Goal: Task Accomplishment & Management: Use online tool/utility

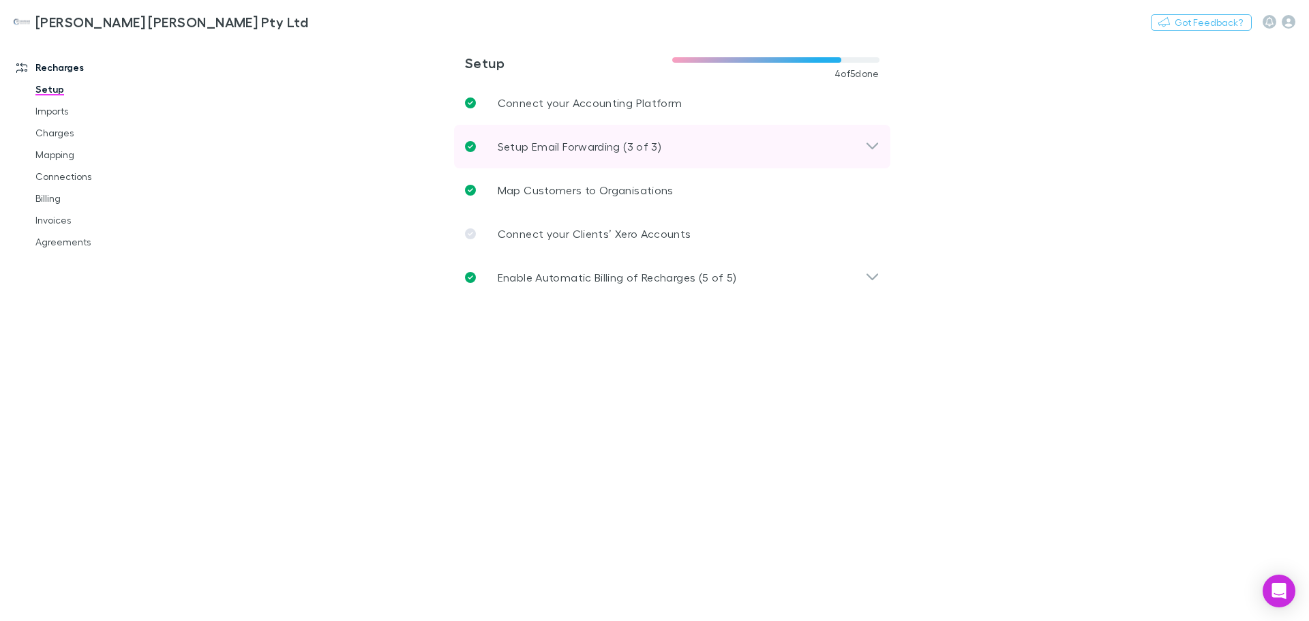
click at [627, 156] on div "Setup Email Forwarding (3 of 3)" at bounding box center [672, 147] width 436 height 44
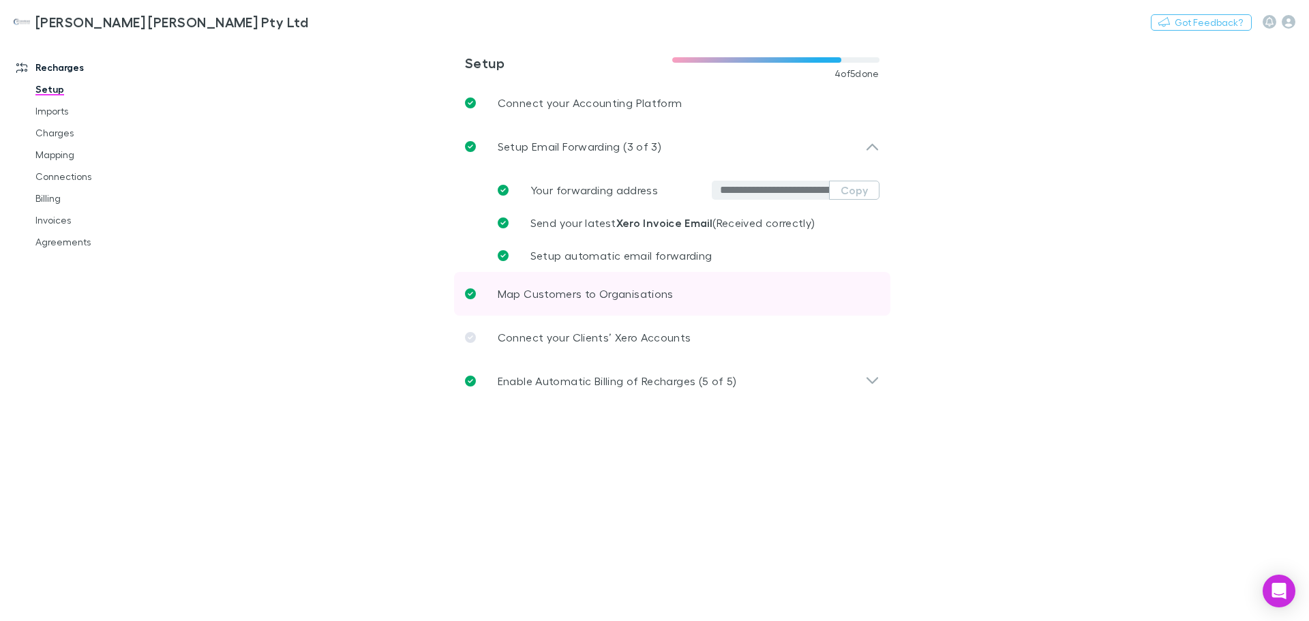
click at [604, 284] on link "Map Customers to Organisations" at bounding box center [672, 294] width 436 height 44
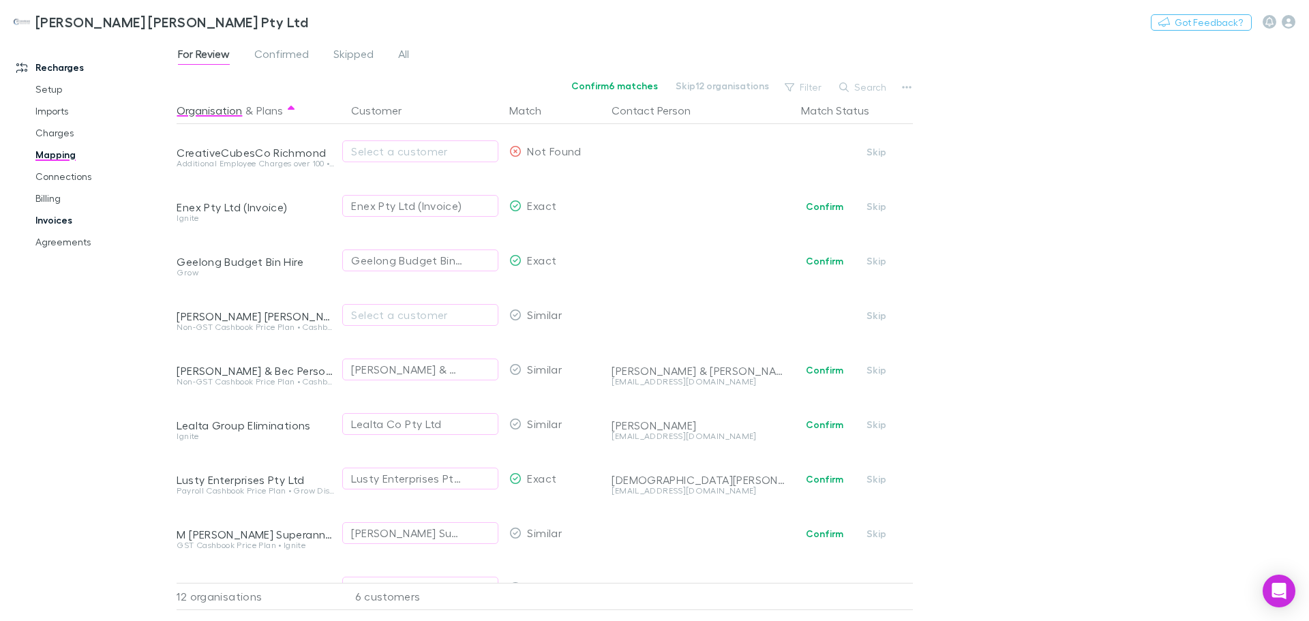
click at [63, 223] on link "Invoices" at bounding box center [103, 220] width 162 height 22
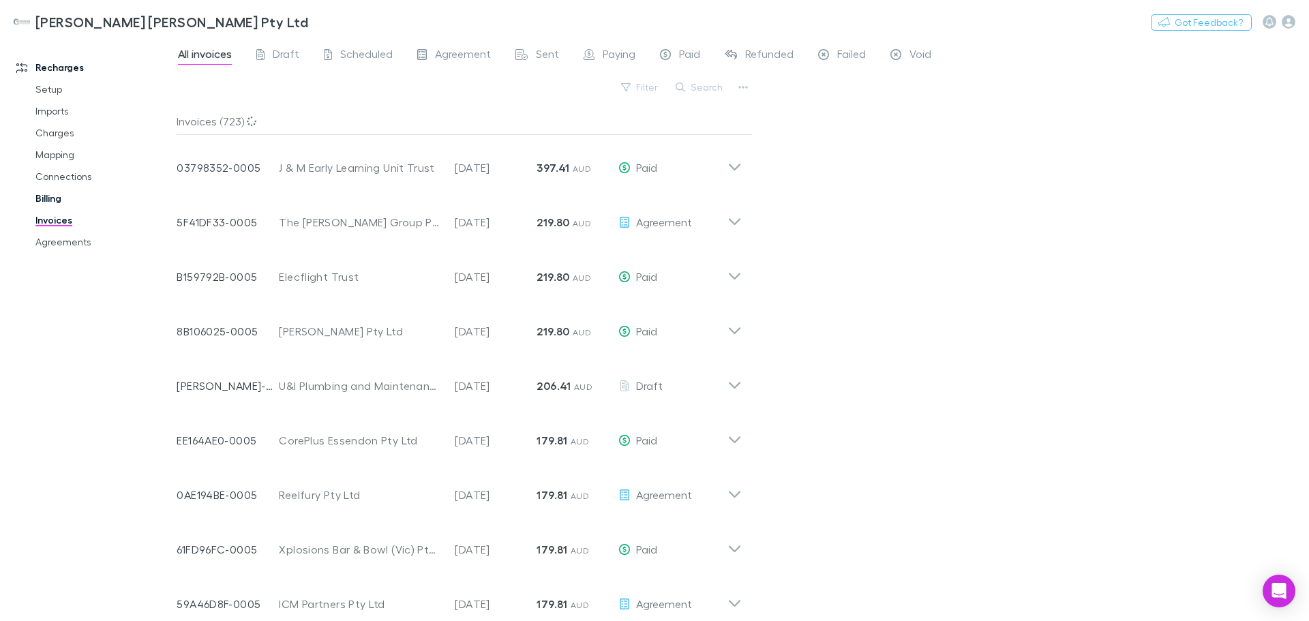
click at [55, 201] on link "Billing" at bounding box center [103, 198] width 162 height 22
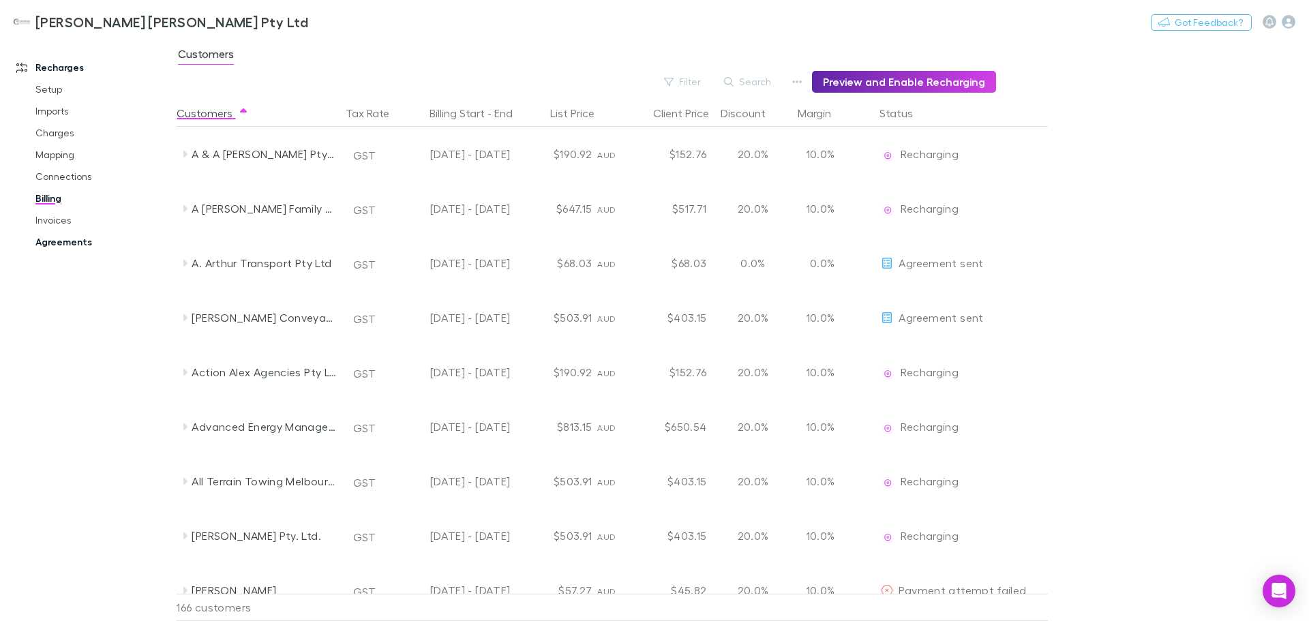
click at [61, 237] on link "Agreements" at bounding box center [103, 242] width 162 height 22
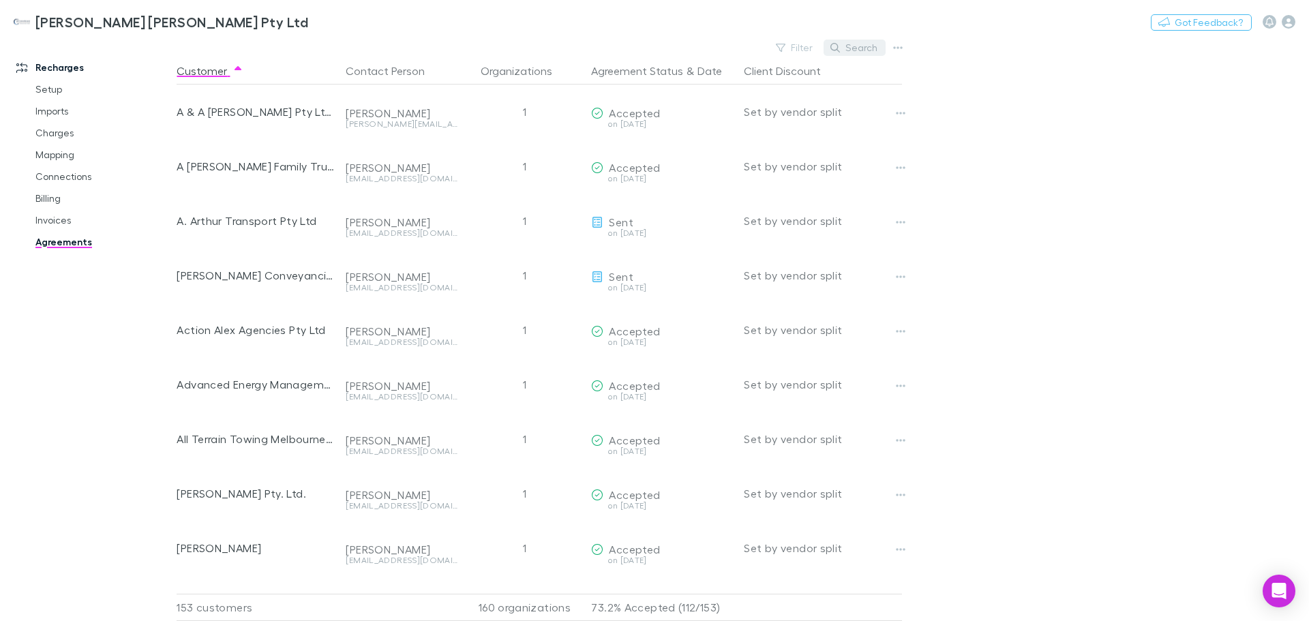
click at [853, 47] on button "Search" at bounding box center [854, 48] width 62 height 16
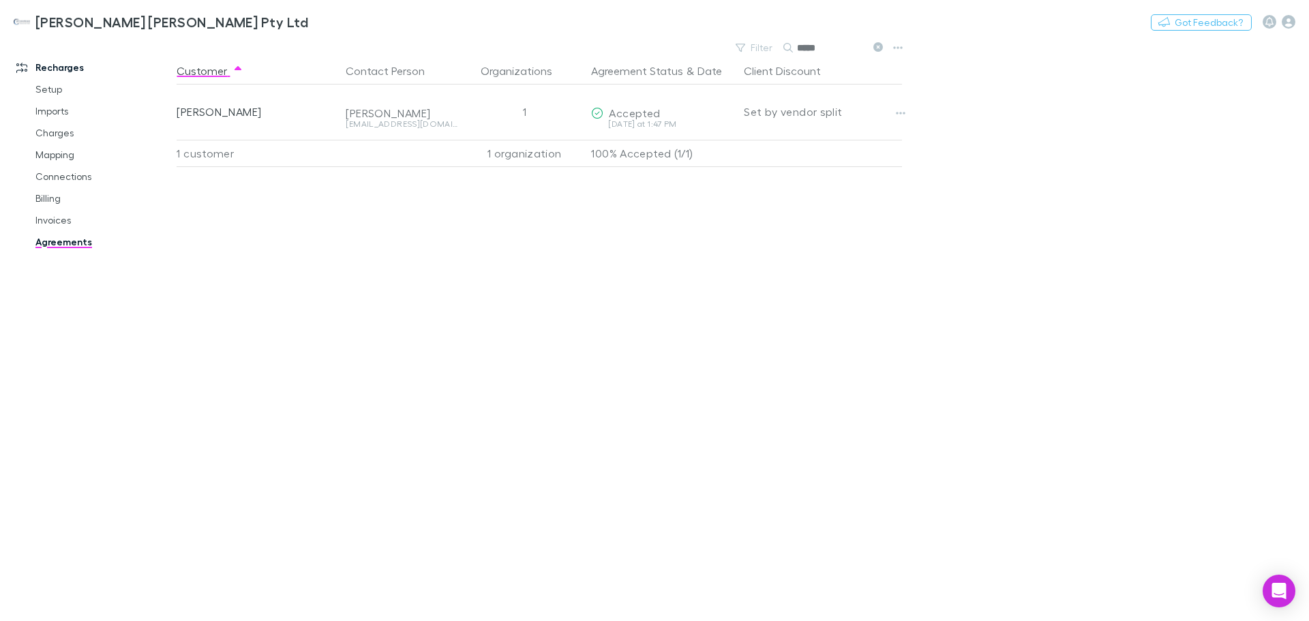
type input "*****"
